Goal: Information Seeking & Learning: Learn about a topic

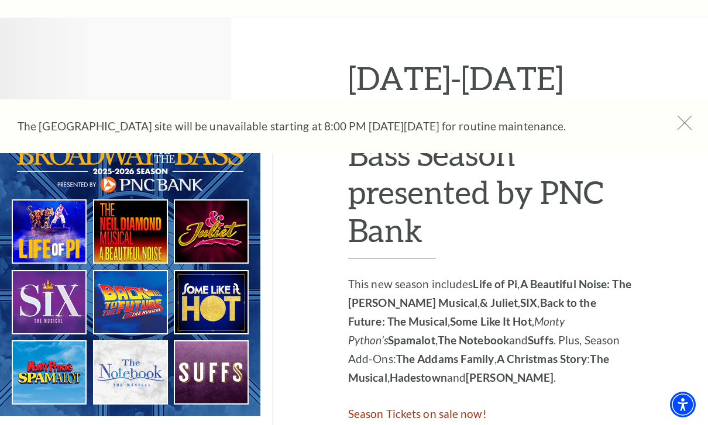
click at [686, 122] on icon at bounding box center [684, 123] width 15 height 15
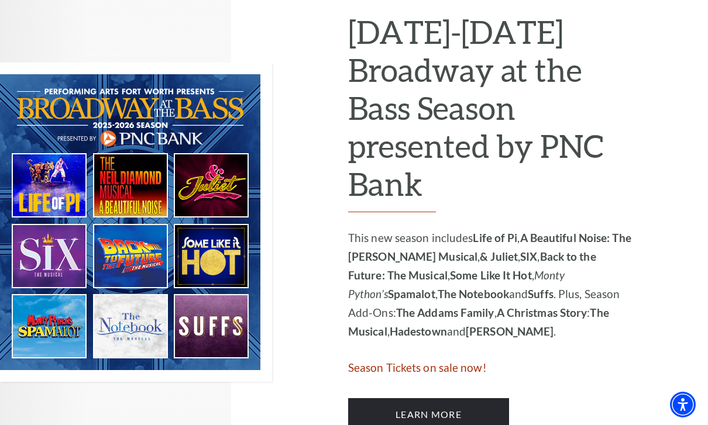
scroll to position [602, 0]
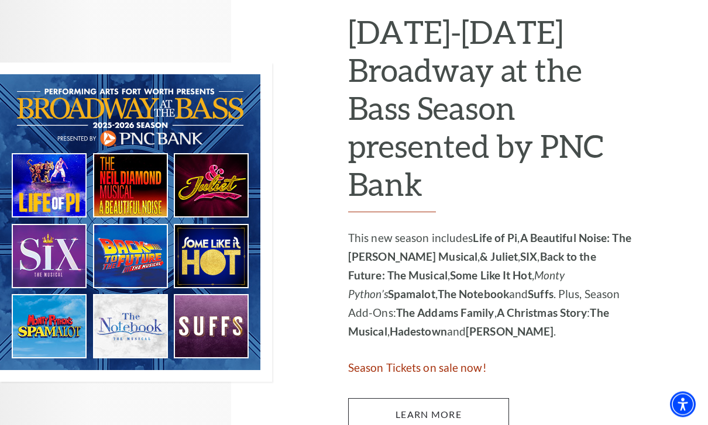
click at [453, 402] on link "Learn More" at bounding box center [428, 415] width 161 height 33
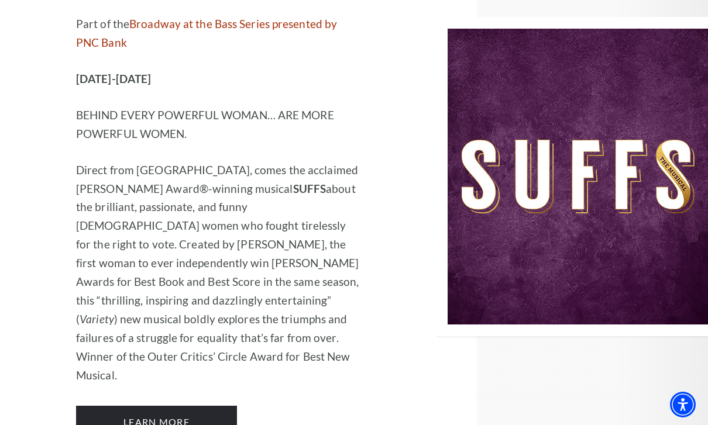
scroll to position [8918, 0]
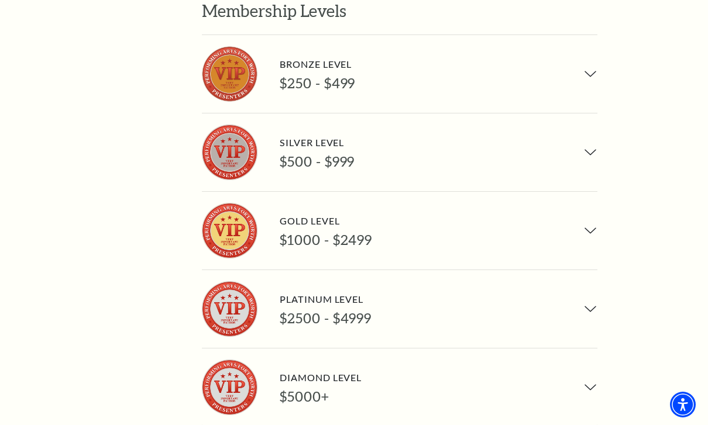
scroll to position [907, 0]
click at [591, 114] on button "Silver Level $500 - $999" at bounding box center [399, 153] width 395 height 78
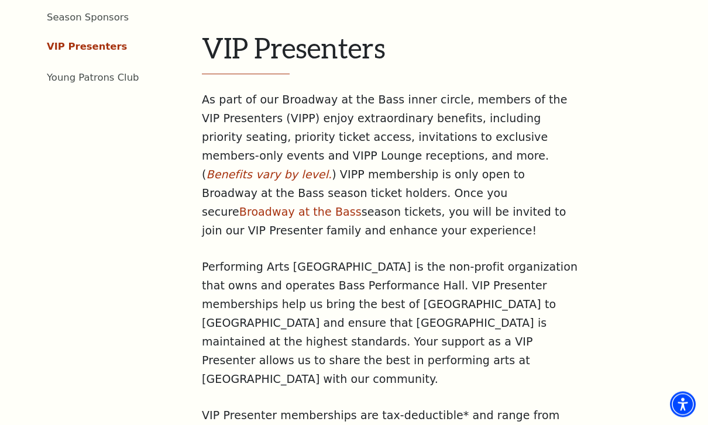
scroll to position [0, 0]
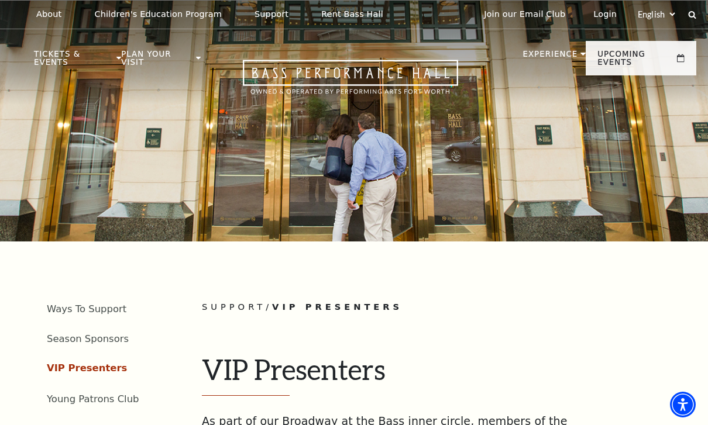
click at [636, 153] on div at bounding box center [354, 121] width 708 height 241
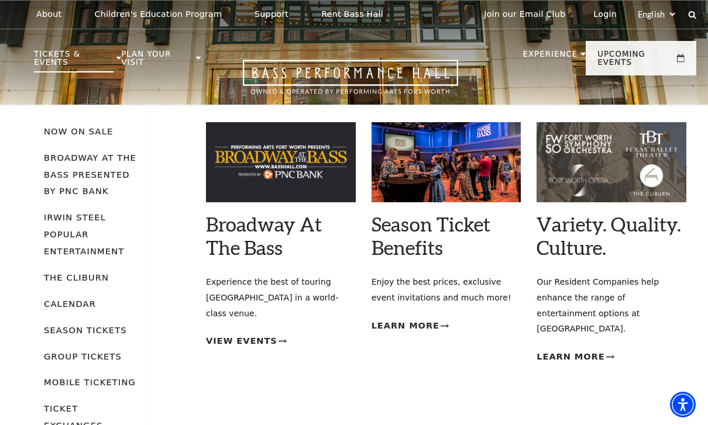
scroll to position [29, 0]
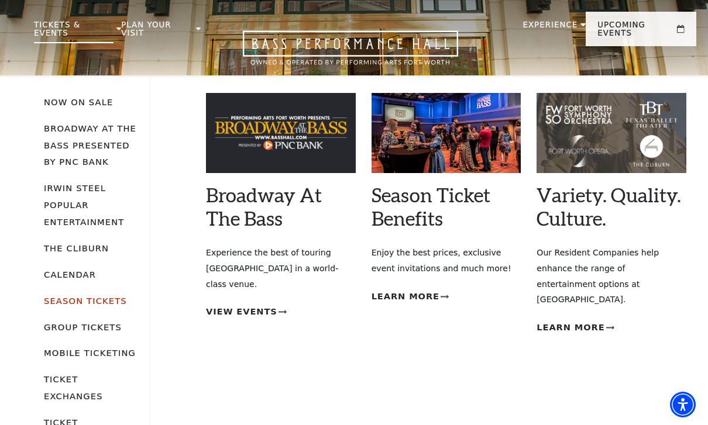
click at [101, 296] on link "Season Tickets" at bounding box center [85, 301] width 83 height 10
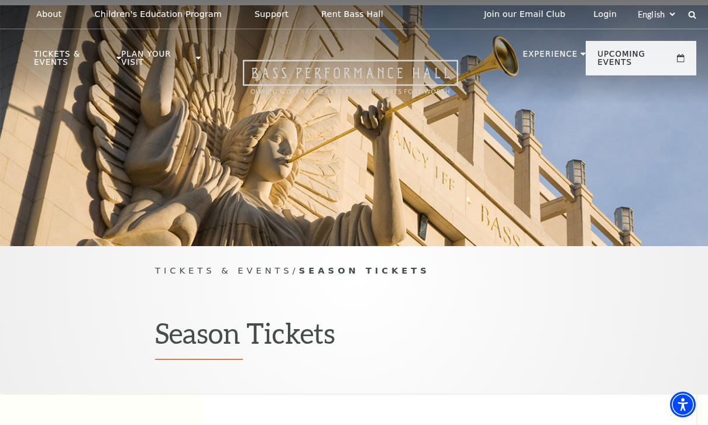
click at [400, 71] on icon "Open this option" at bounding box center [350, 77] width 215 height 35
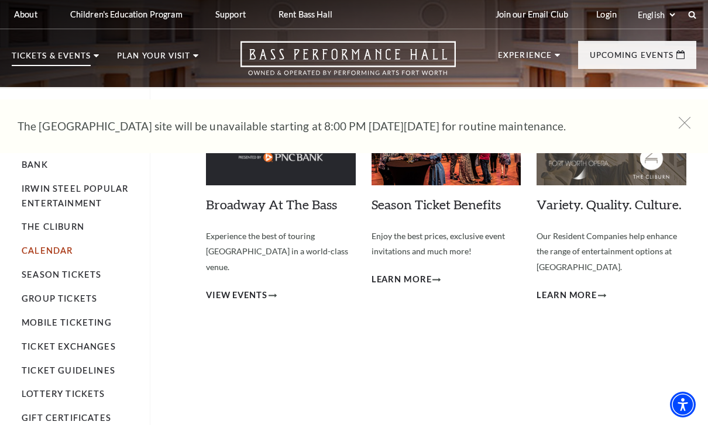
click at [35, 252] on link "Calendar" at bounding box center [47, 251] width 51 height 10
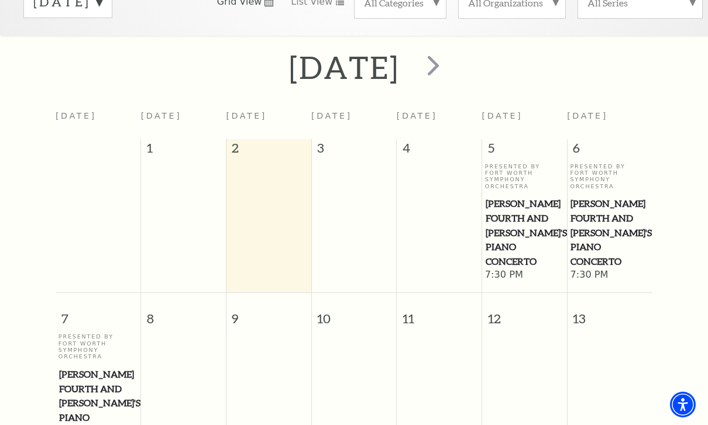
scroll to position [205, 0]
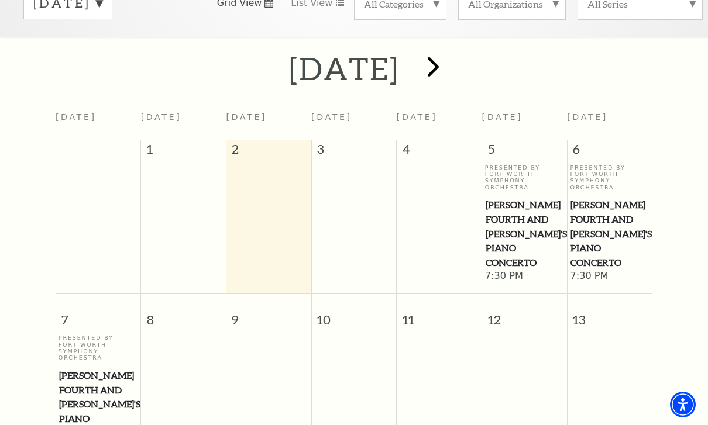
click at [450, 70] on span "next" at bounding box center [432, 66] width 33 height 33
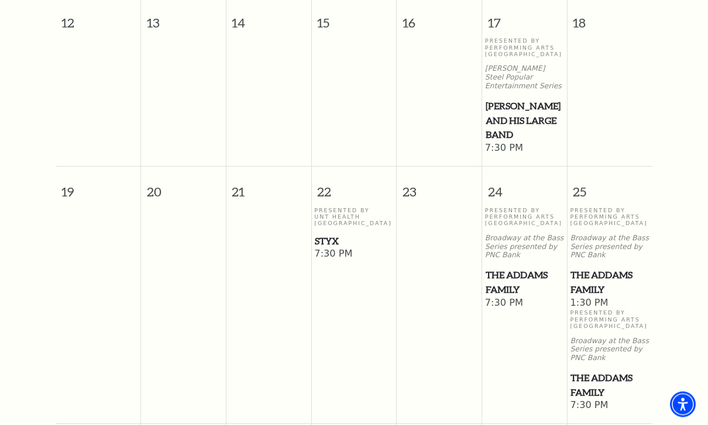
scroll to position [667, 0]
